Goal: Transaction & Acquisition: Purchase product/service

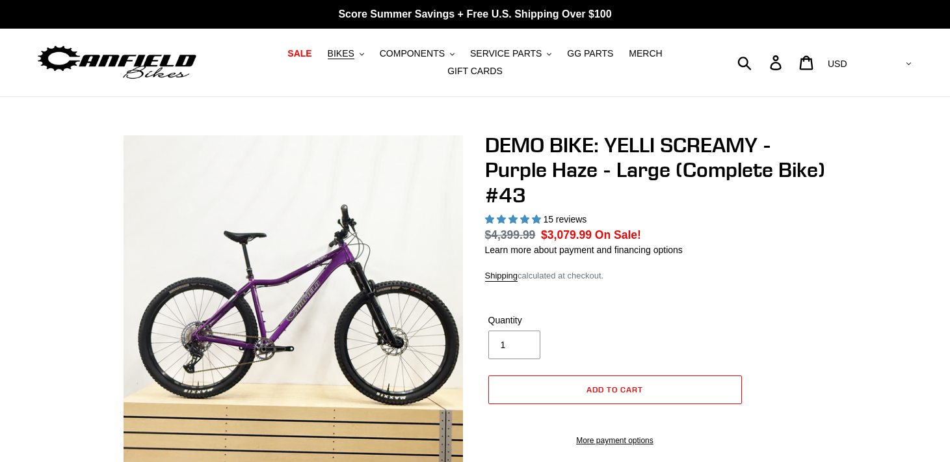
select select "highest-rating"
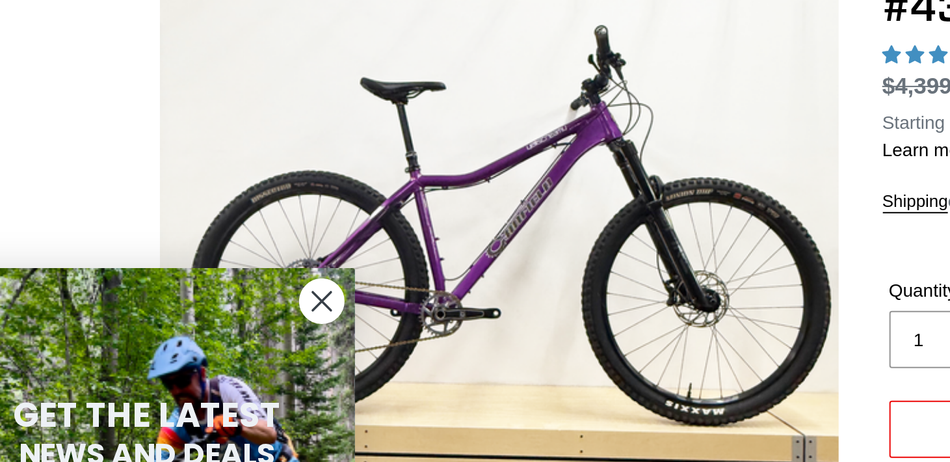
click at [205, 209] on circle "Close dialog" at bounding box center [204, 204] width 21 height 21
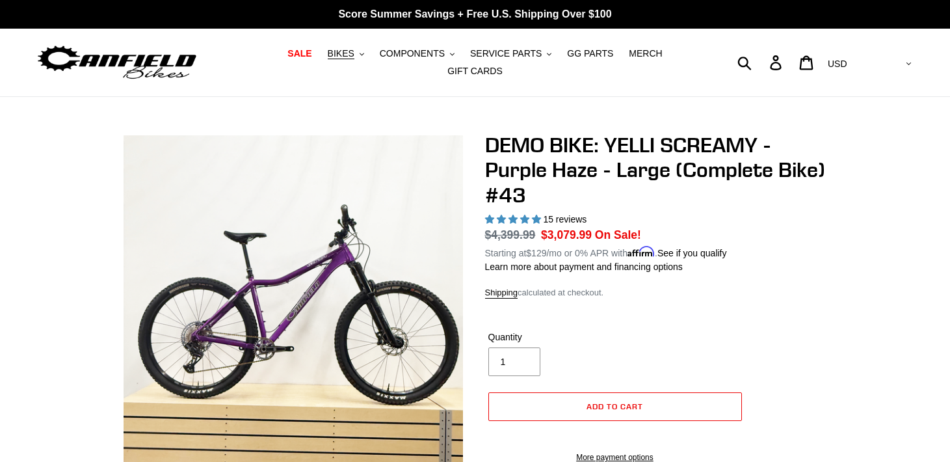
click at [86, 81] on img at bounding box center [117, 62] width 163 height 41
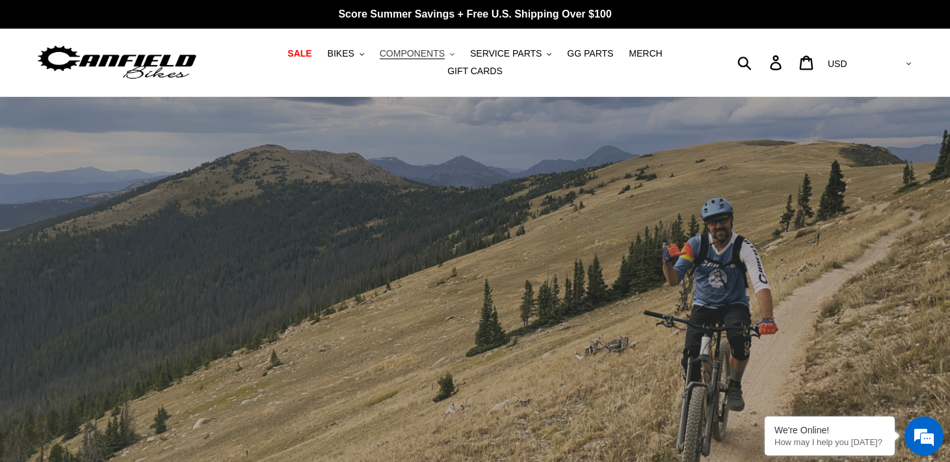
click at [400, 49] on span "COMPONENTS" at bounding box center [412, 53] width 65 height 11
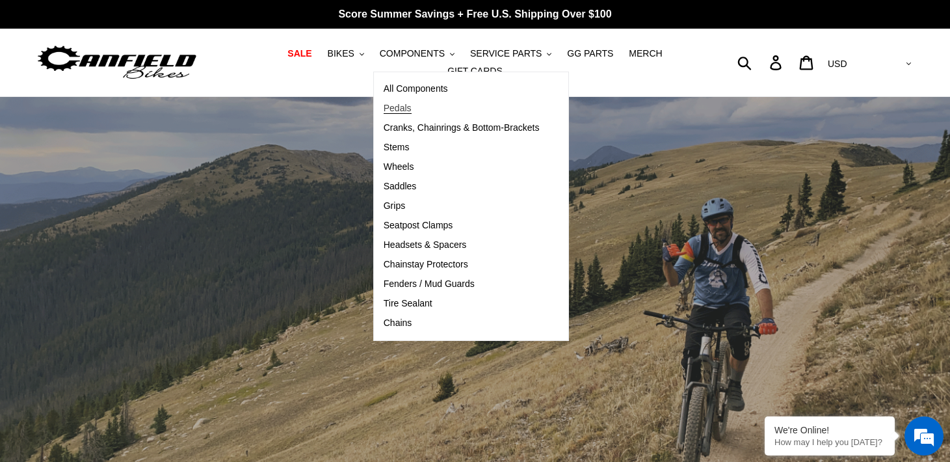
click at [401, 113] on span "Pedals" at bounding box center [398, 108] width 28 height 11
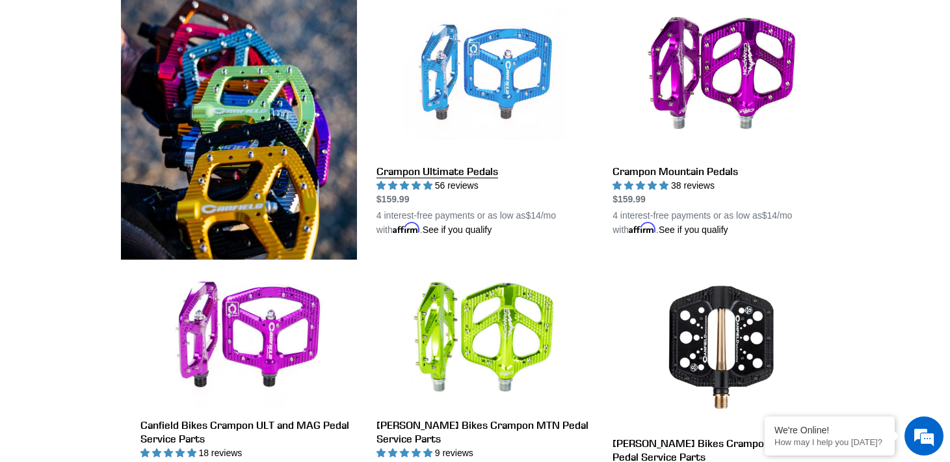
click at [438, 170] on link "Crampon Ultimate Pedals" at bounding box center [485, 115] width 217 height 244
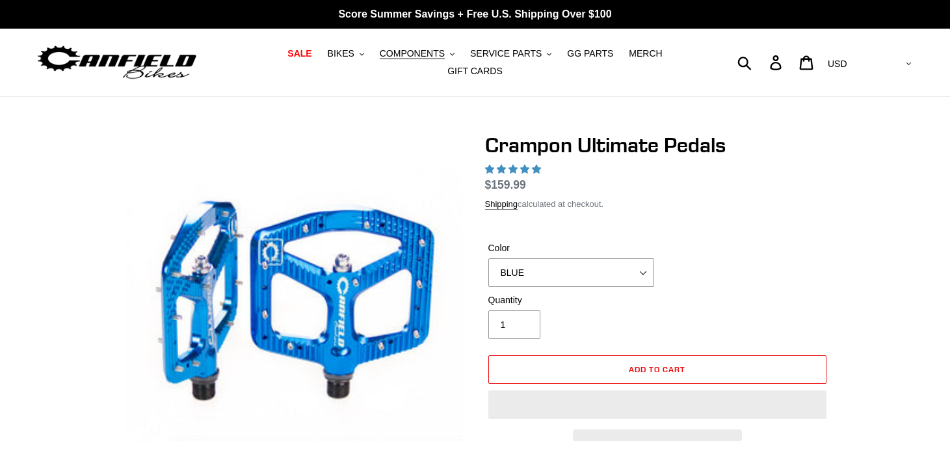
select select "highest-rating"
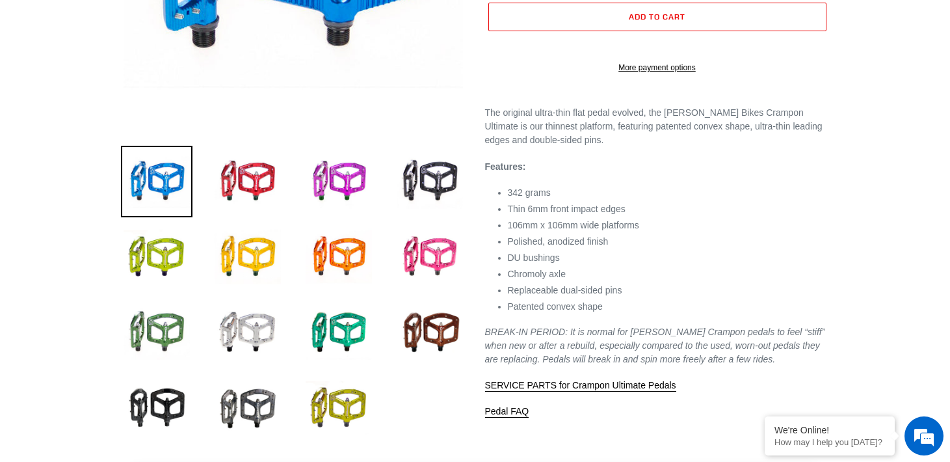
scroll to position [360, 0]
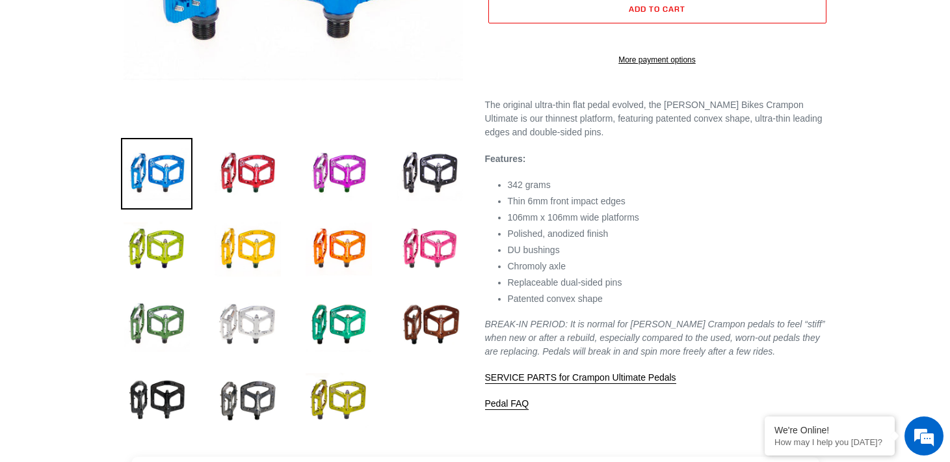
click at [269, 315] on img at bounding box center [248, 325] width 72 height 72
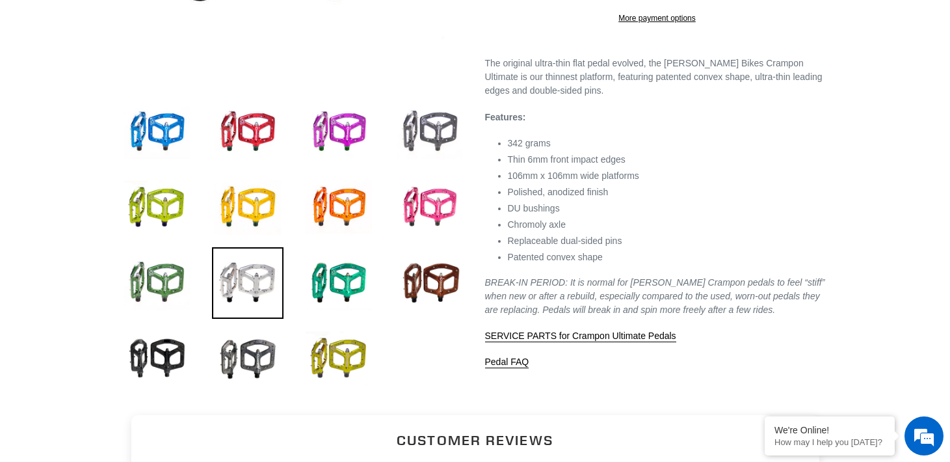
scroll to position [403, 0]
click at [270, 349] on img at bounding box center [248, 358] width 72 height 72
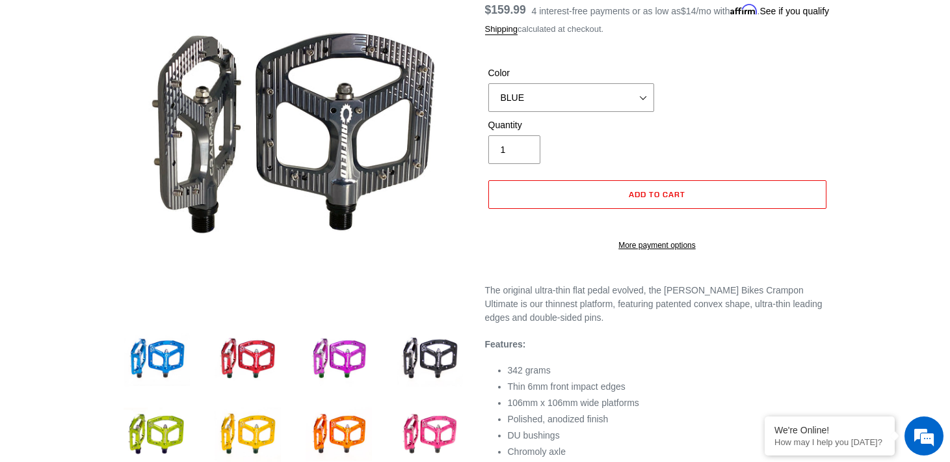
scroll to position [176, 0]
